Goal: Information Seeking & Learning: Learn about a topic

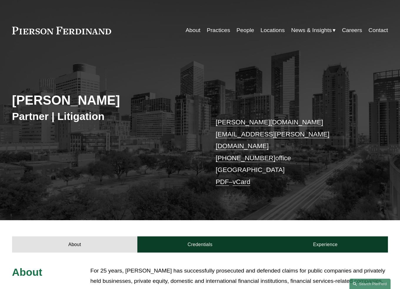
scroll to position [118, 0]
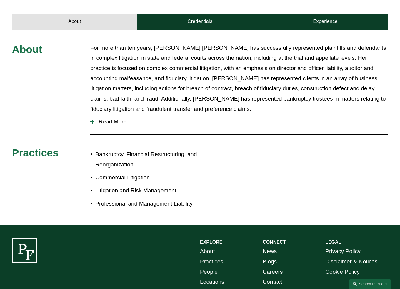
scroll to position [120, 0]
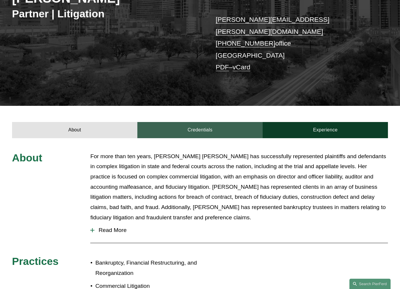
click at [199, 122] on link "Credentials" at bounding box center [199, 130] width 125 height 16
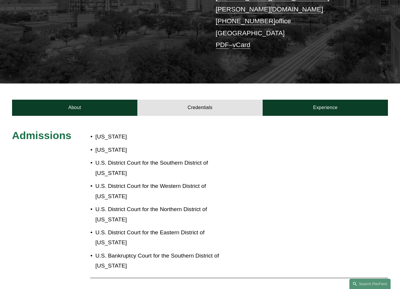
scroll to position [141, 0]
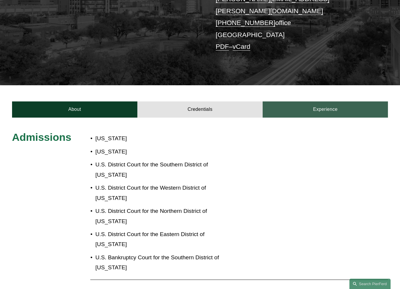
click at [344, 101] on link "Experience" at bounding box center [324, 109] width 125 height 16
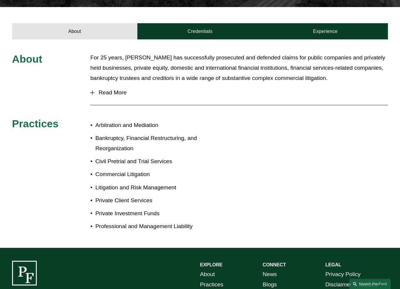
scroll to position [176, 0]
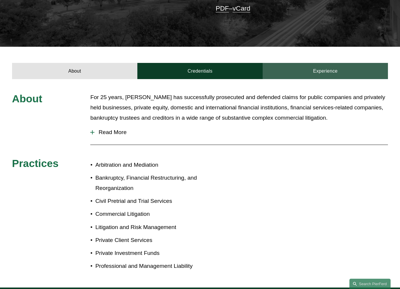
click at [332, 63] on link "Experience" at bounding box center [324, 71] width 125 height 16
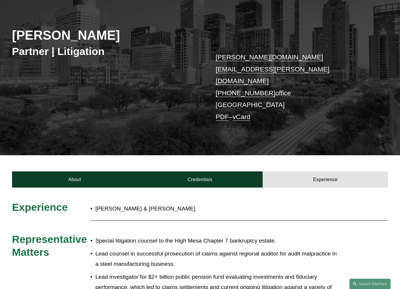
scroll to position [59, 0]
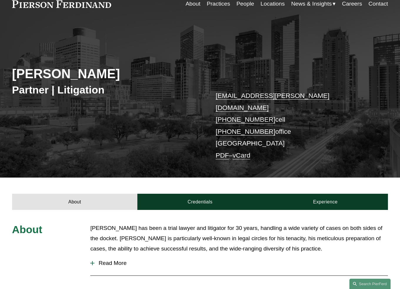
scroll to position [118, 0]
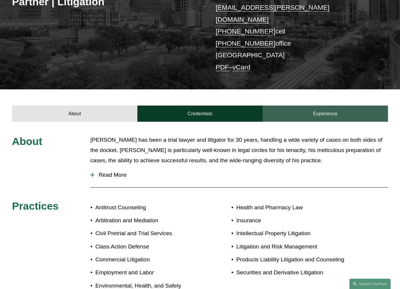
click at [330, 107] on link "Experience" at bounding box center [324, 114] width 125 height 16
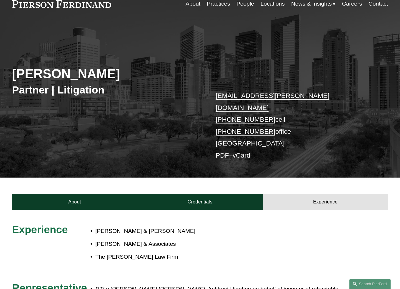
scroll to position [0, 0]
